Goal: Task Accomplishment & Management: Complete application form

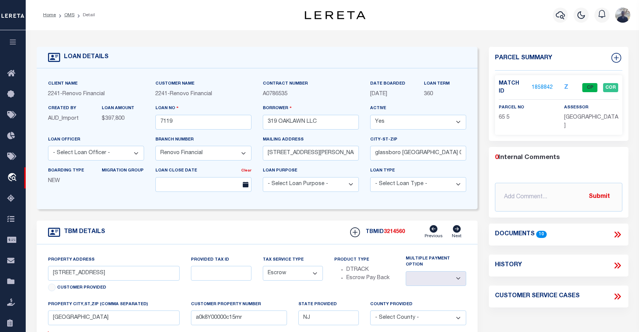
select select "200"
select select "25066"
select select "Escrow"
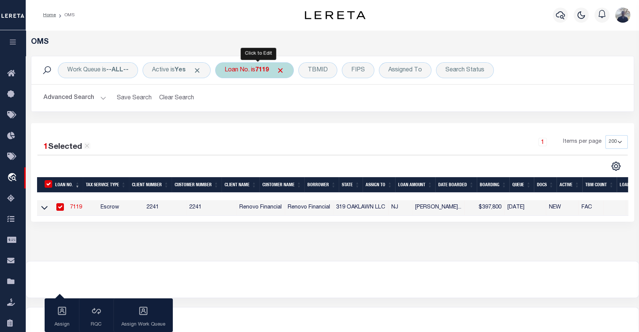
click at [252, 70] on div "Loan No. is 7119" at bounding box center [254, 70] width 79 height 16
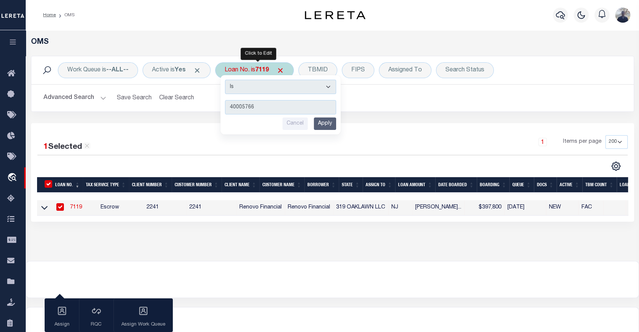
type input "40005766"
click at [327, 122] on input "Apply" at bounding box center [325, 124] width 22 height 12
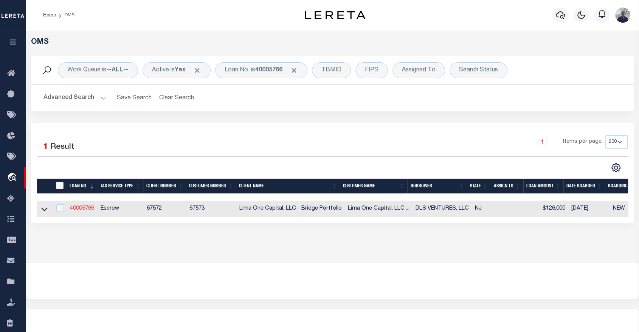
click at [80, 211] on link "40005766" at bounding box center [82, 208] width 24 height 5
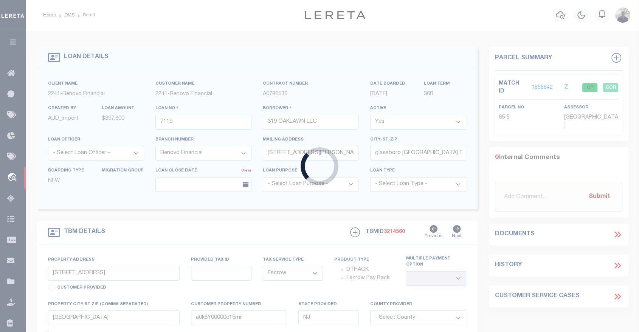
type input "40005766"
type input "DLS VENTURES, LLC"
select select
select select "10"
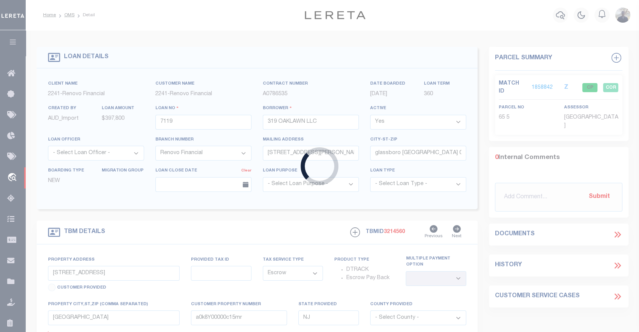
select select
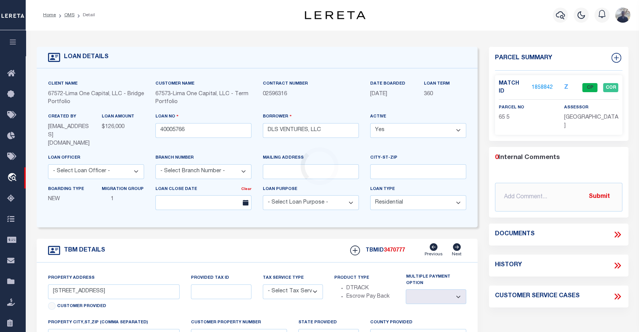
type input "[STREET_ADDRESS]"
radio input "true"
select select "Escrow"
select select
type input "[GEOGRAPHIC_DATA]"
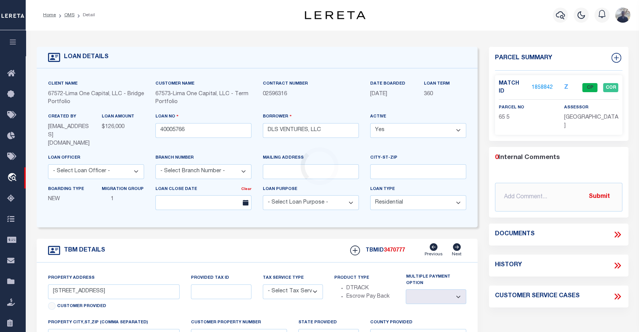
type input "40005766"
type textarea "SEE FILE1"
